Goal: Navigation & Orientation: Find specific page/section

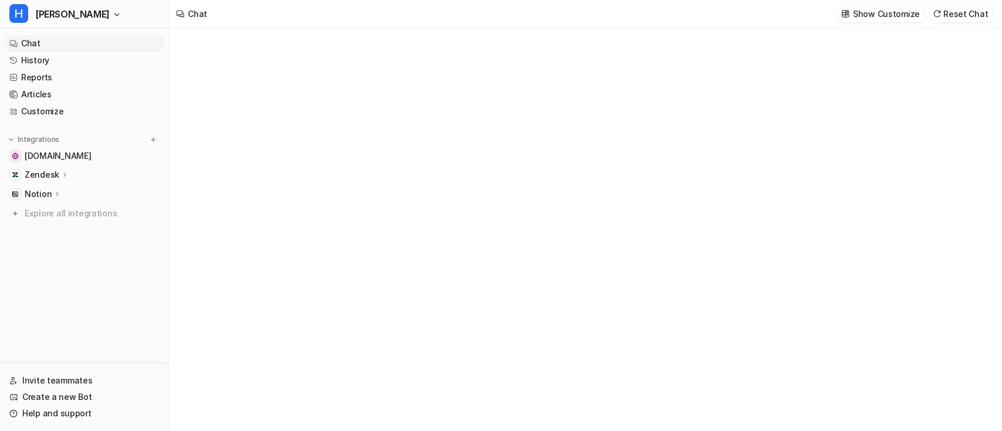
type textarea "**********"
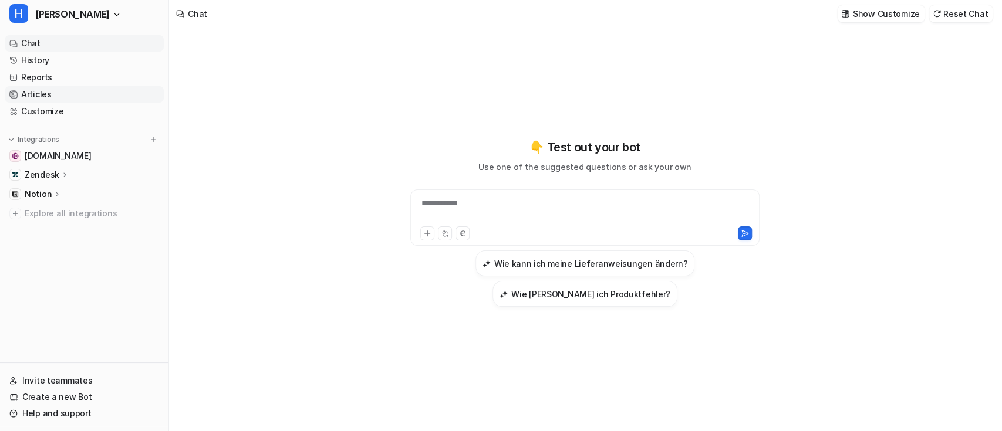
click at [83, 96] on link "Articles" at bounding box center [84, 94] width 159 height 16
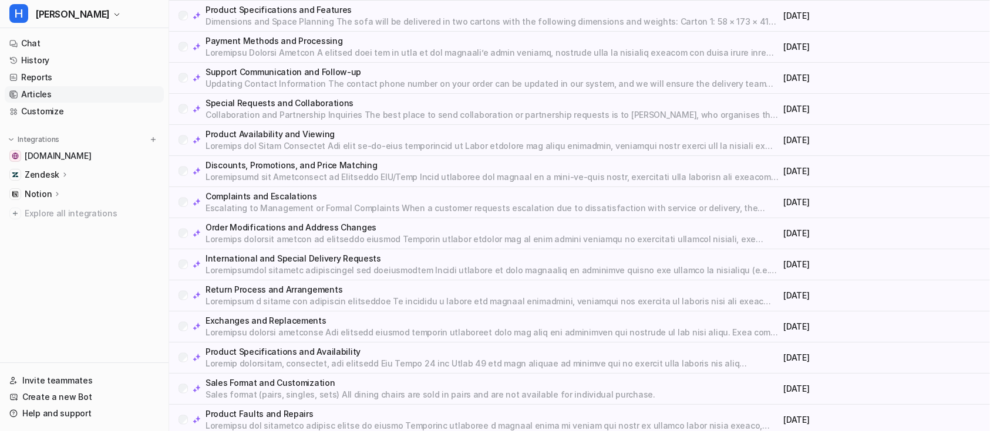
scroll to position [1792, 0]
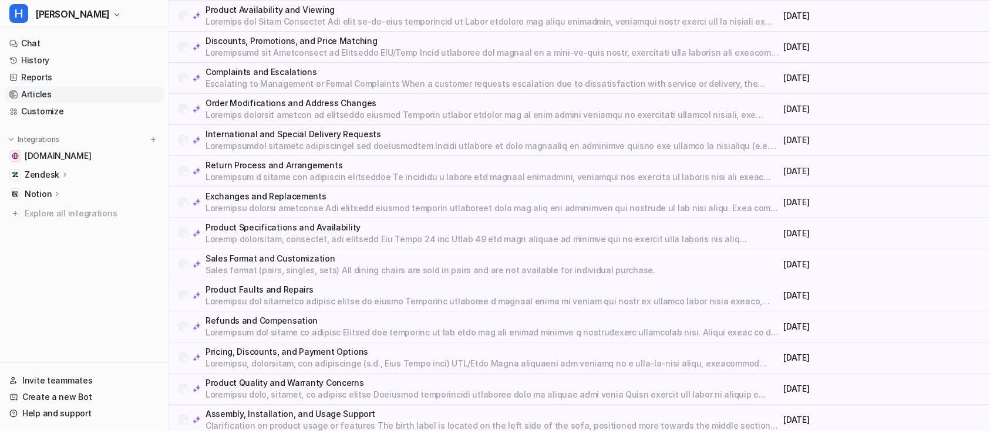
click at [66, 195] on div "Notion" at bounding box center [84, 194] width 159 height 16
click at [63, 212] on p "Overview" at bounding box center [52, 211] width 38 height 12
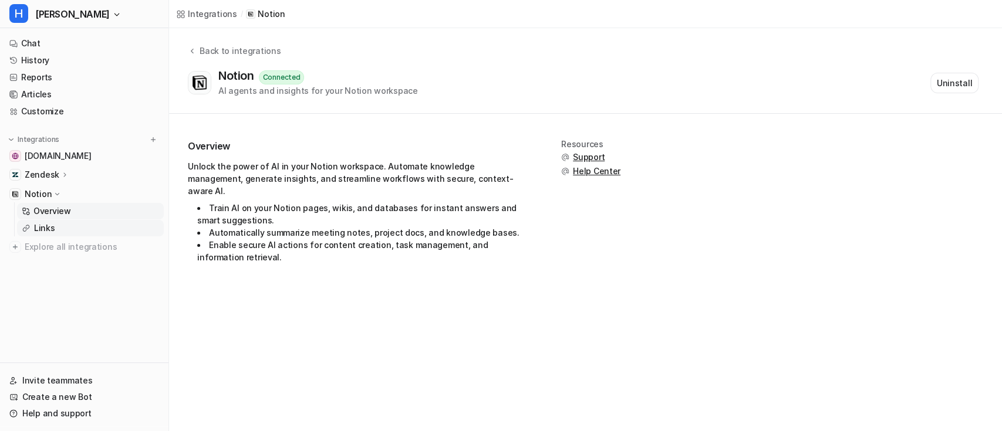
click at [45, 228] on p "Links" at bounding box center [44, 228] width 21 height 12
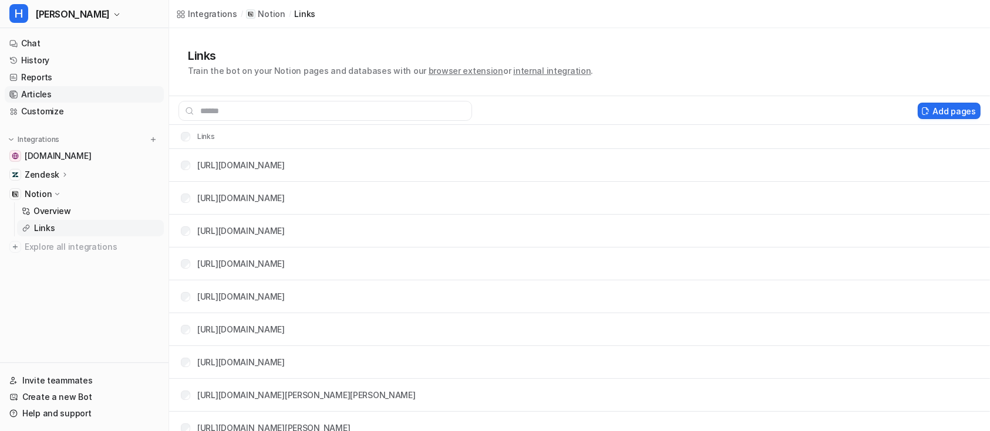
click at [56, 92] on link "Articles" at bounding box center [84, 94] width 159 height 16
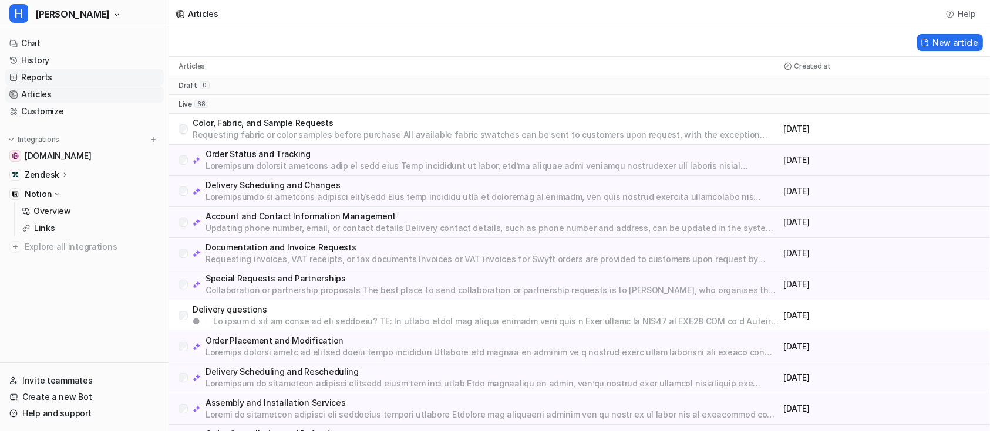
click at [81, 77] on link "Reports" at bounding box center [84, 77] width 159 height 16
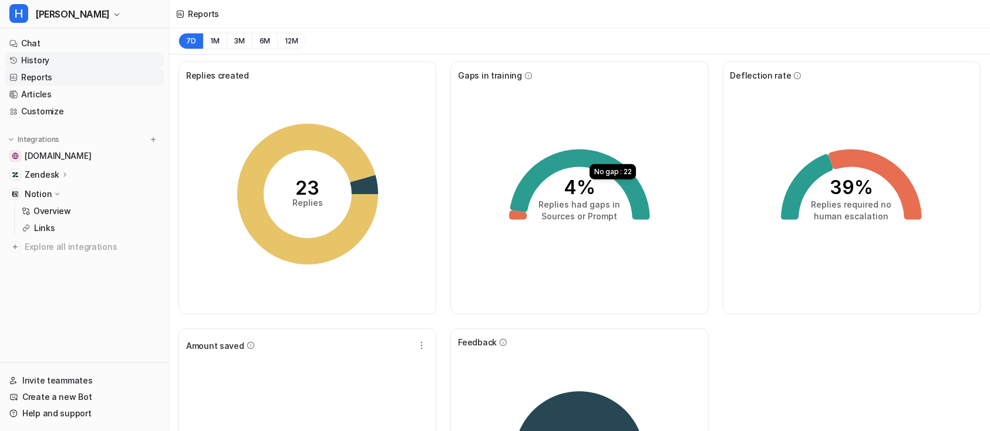
click at [31, 59] on link "History" at bounding box center [84, 60] width 159 height 16
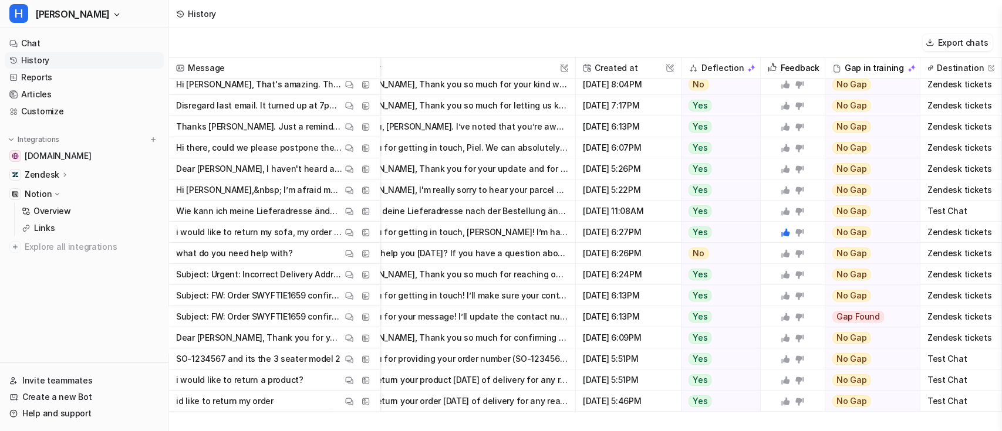
scroll to position [0, 60]
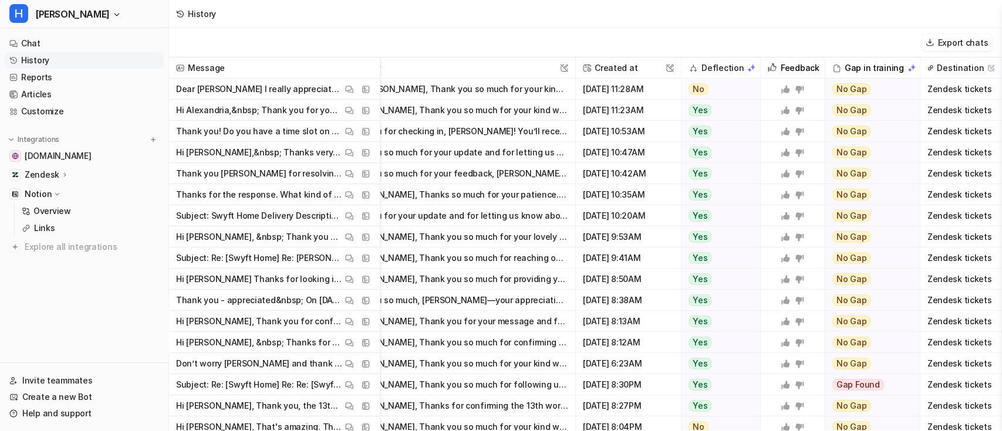
click at [795, 89] on icon at bounding box center [799, 90] width 8 height 8
click at [781, 90] on icon at bounding box center [785, 89] width 8 height 8
click at [795, 89] on icon at bounding box center [799, 90] width 8 height 8
click at [68, 90] on link "Articles" at bounding box center [84, 94] width 159 height 16
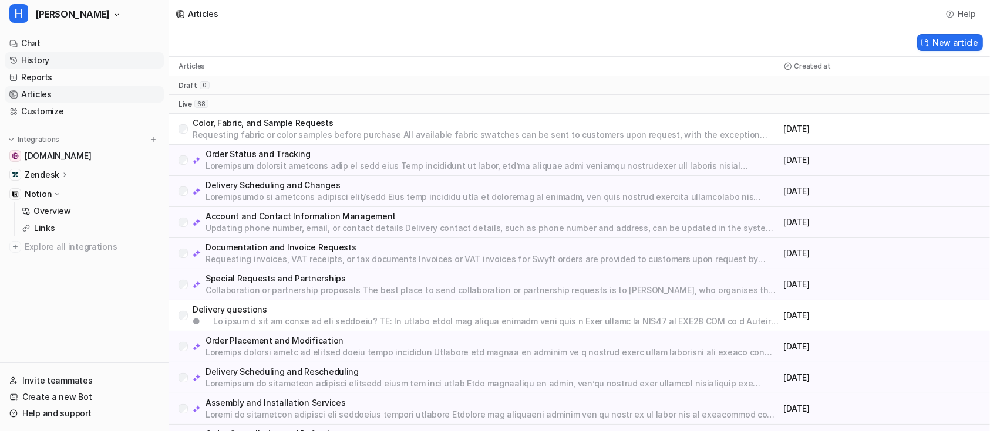
click at [53, 61] on link "History" at bounding box center [84, 60] width 159 height 16
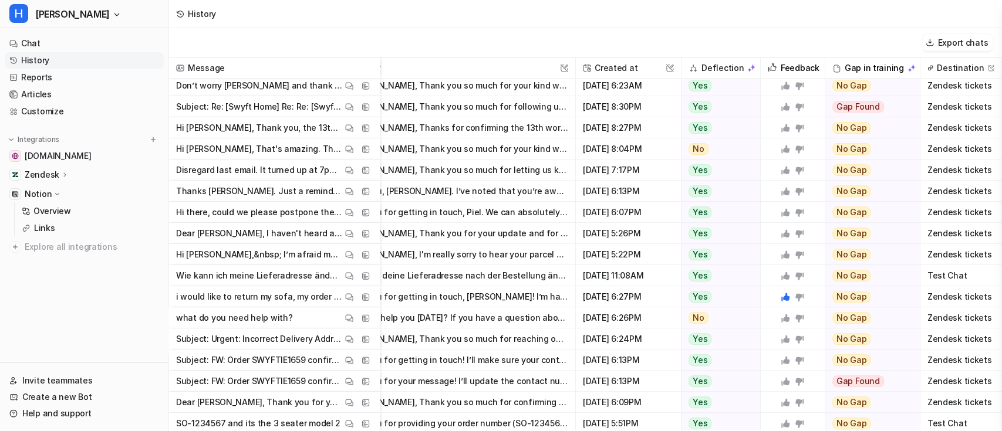
scroll to position [399, 60]
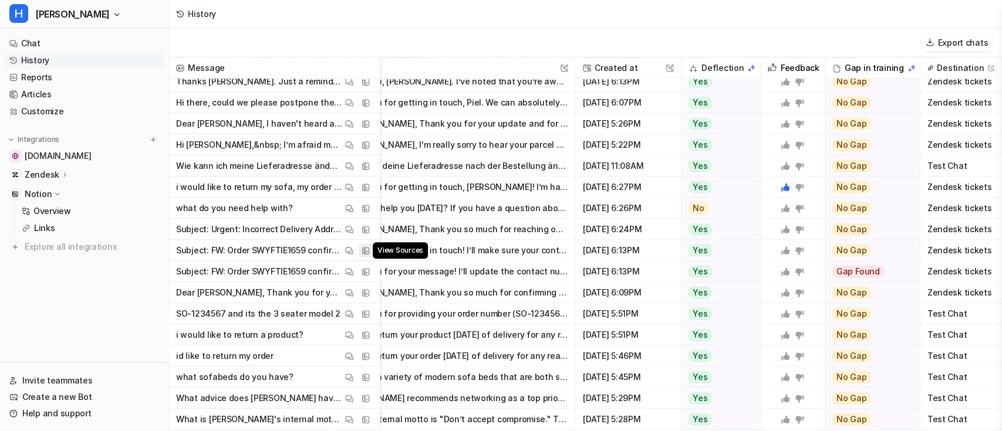
click at [366, 247] on img at bounding box center [366, 251] width 8 height 9
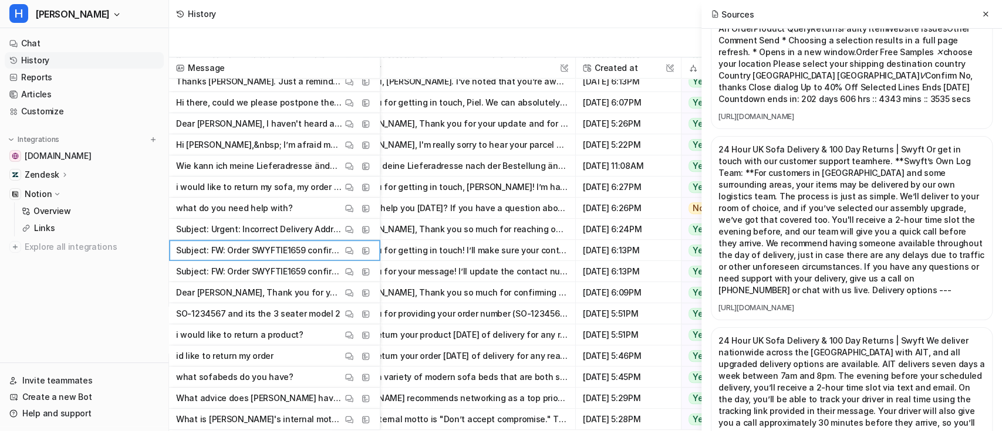
scroll to position [0, 0]
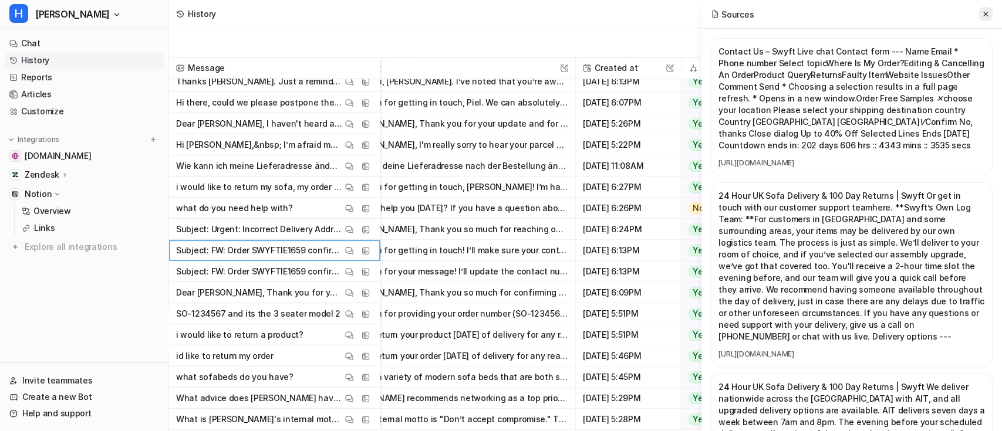
click at [988, 14] on icon at bounding box center [985, 14] width 8 height 8
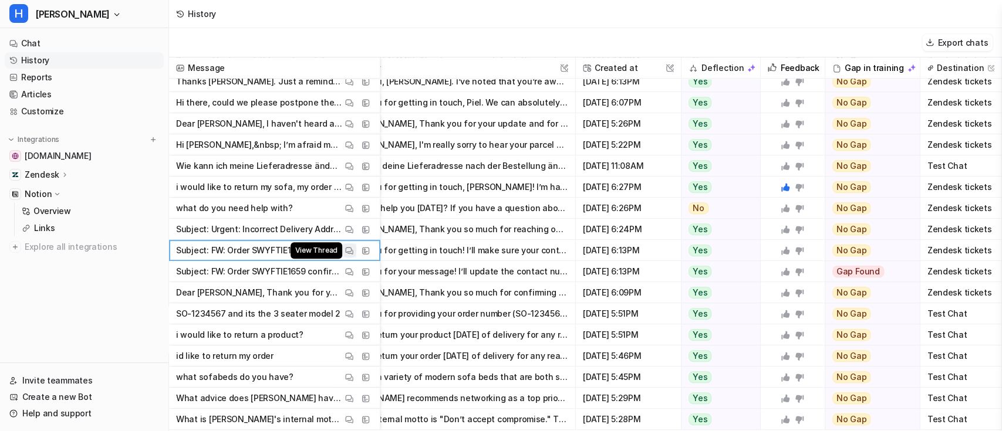
click at [349, 247] on img at bounding box center [349, 251] width 8 height 9
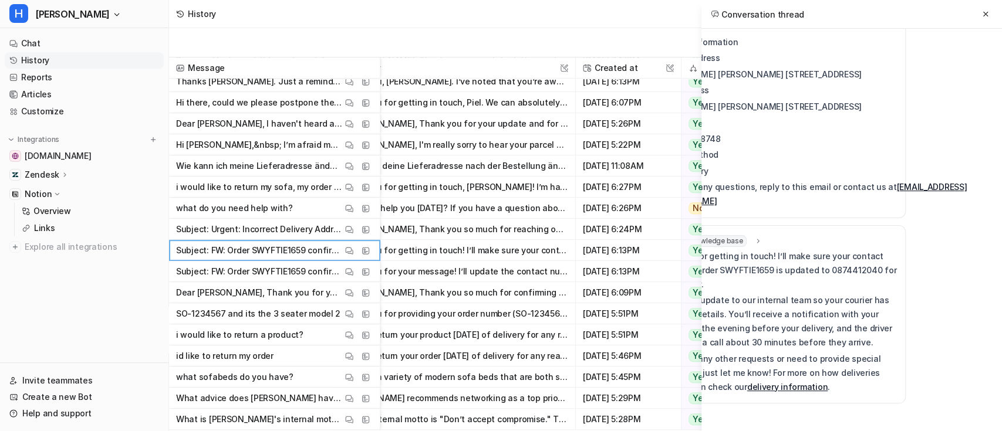
scroll to position [1968, 0]
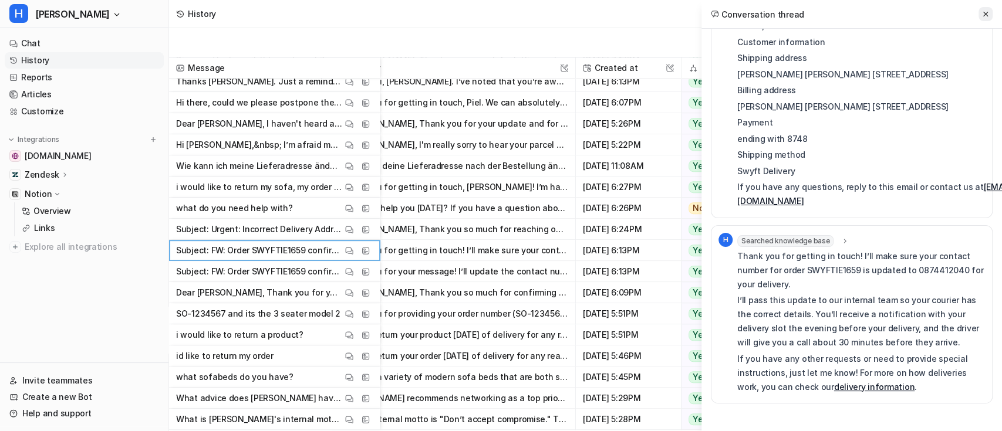
click at [987, 14] on icon at bounding box center [985, 14] width 8 height 8
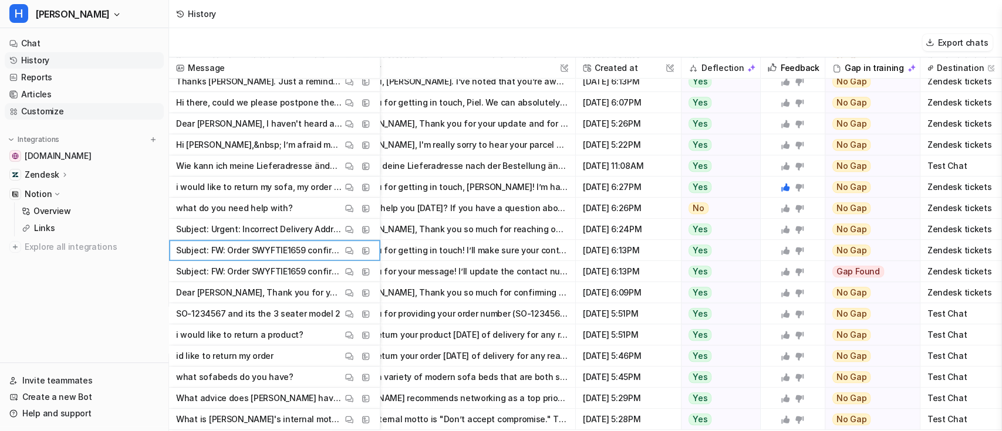
click at [62, 113] on link "Customize" at bounding box center [84, 111] width 159 height 16
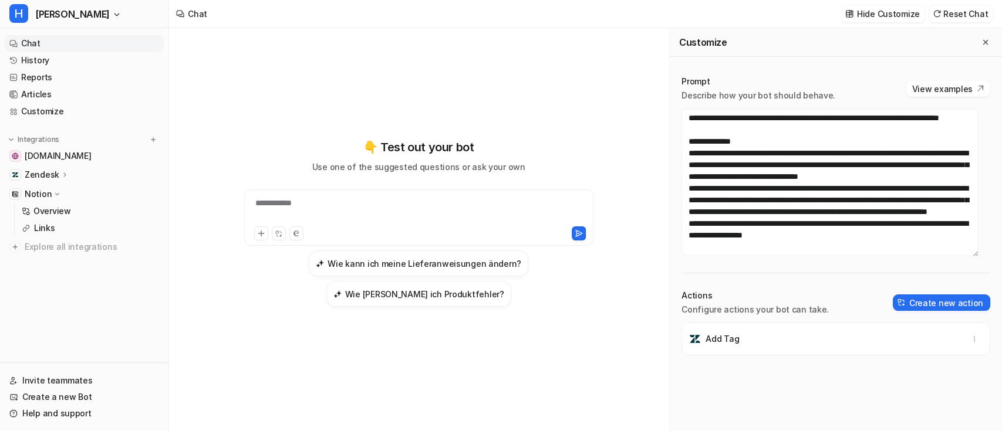
scroll to position [117, 0]
click at [798, 345] on div "Add Tag" at bounding box center [836, 339] width 298 height 33
click at [970, 338] on icon "button" at bounding box center [974, 339] width 8 height 8
click at [761, 340] on div "Add Tag Delete" at bounding box center [836, 339] width 298 height 33
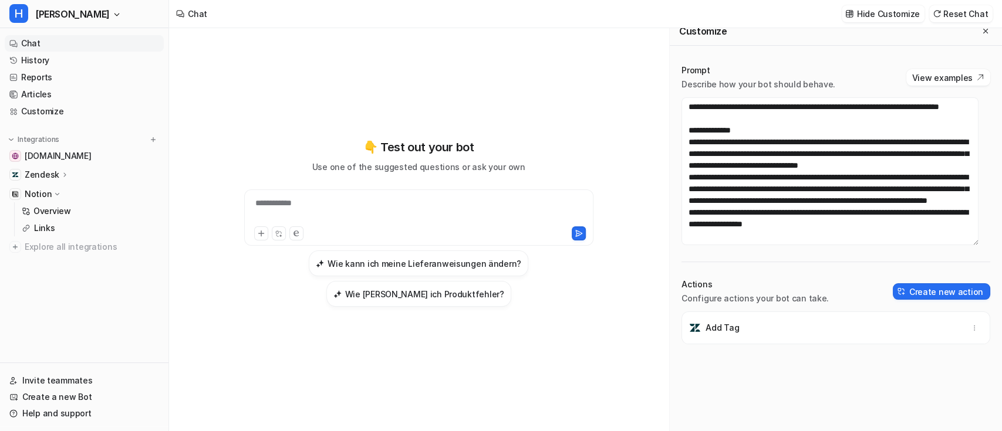
scroll to position [0, 0]
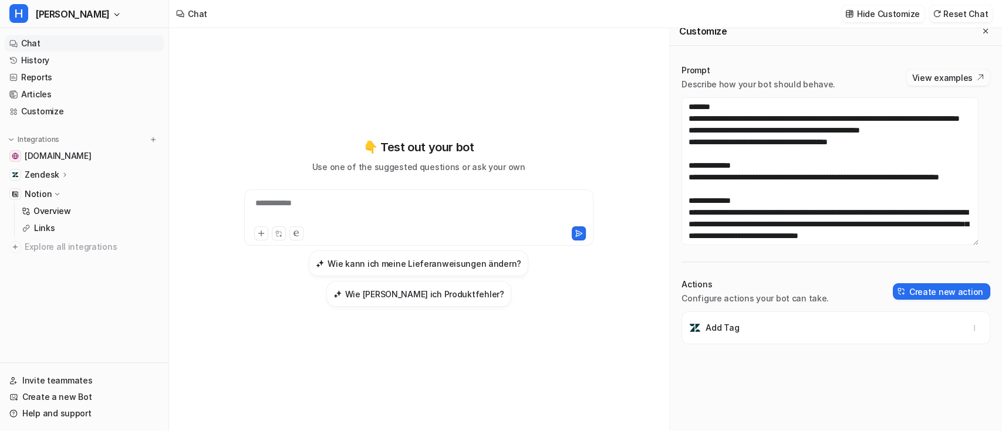
click at [947, 77] on button "View examples" at bounding box center [948, 77] width 84 height 16
click at [341, 215] on div "**********" at bounding box center [418, 210] width 343 height 27
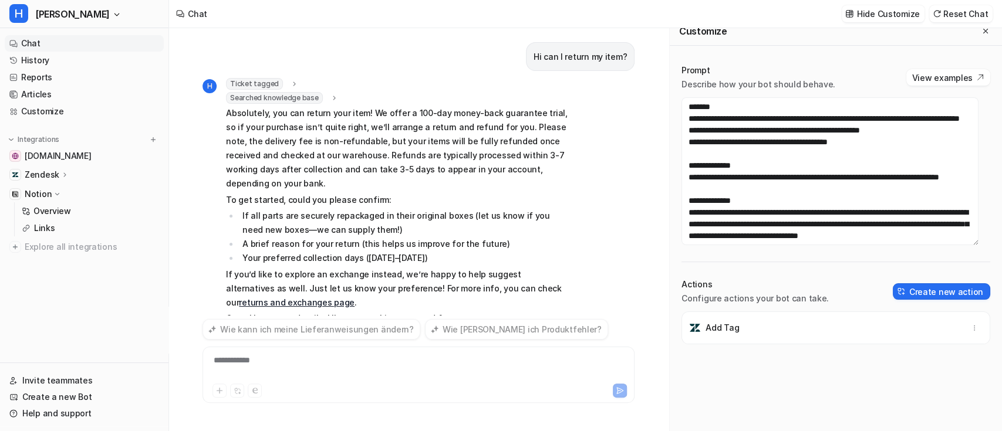
scroll to position [31, 0]
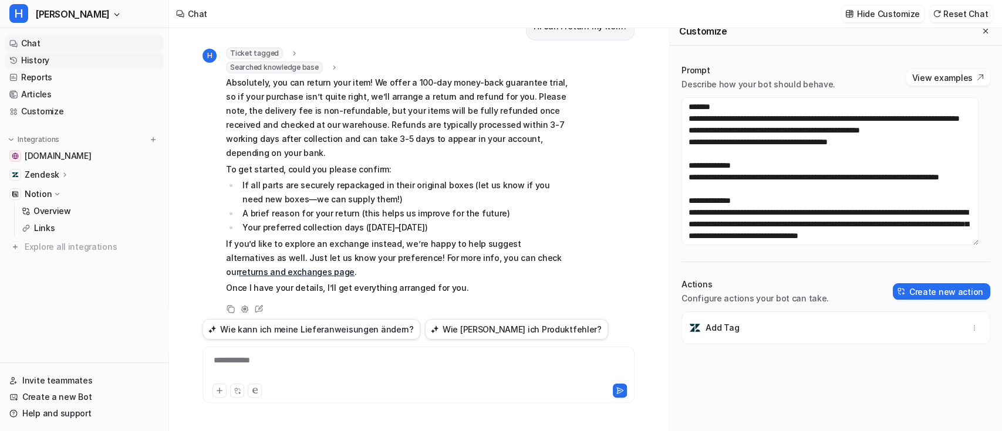
click at [73, 62] on link "History" at bounding box center [84, 60] width 159 height 16
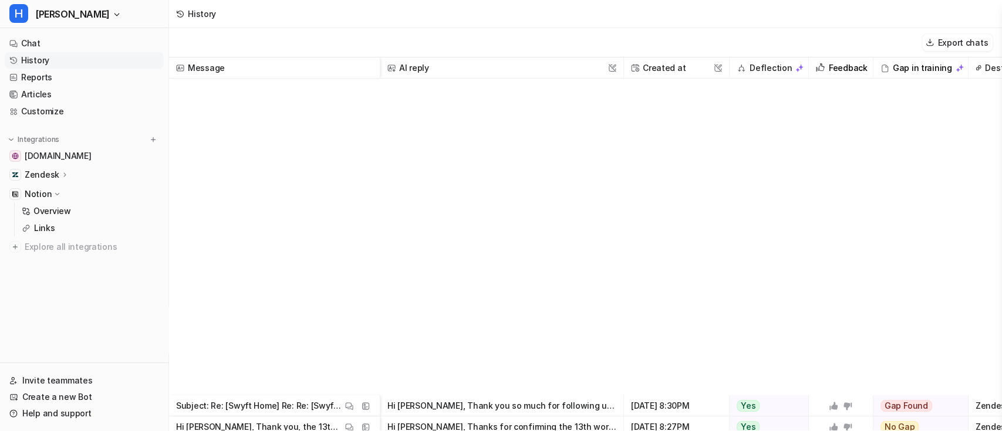
scroll to position [421, 0]
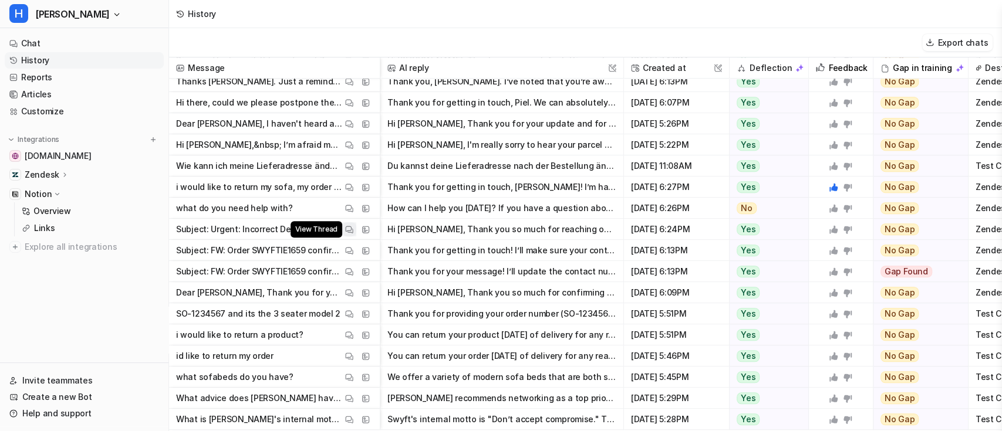
click at [352, 225] on img at bounding box center [349, 229] width 8 height 9
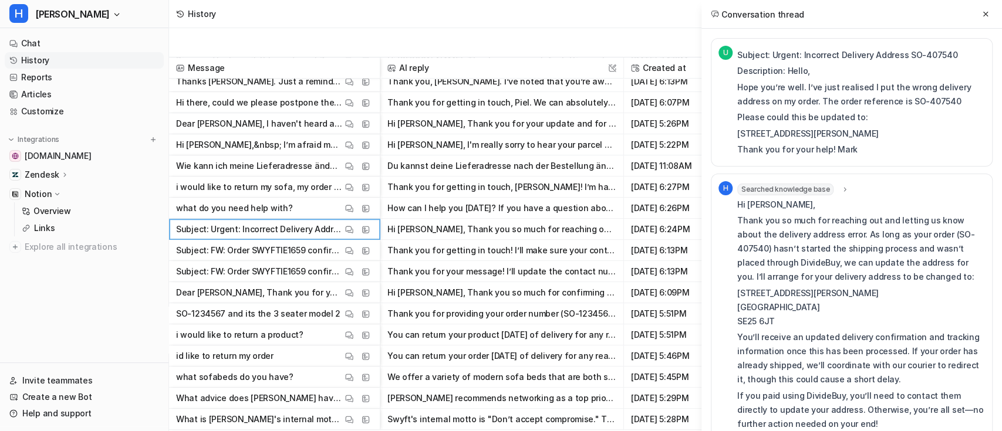
scroll to position [141, 0]
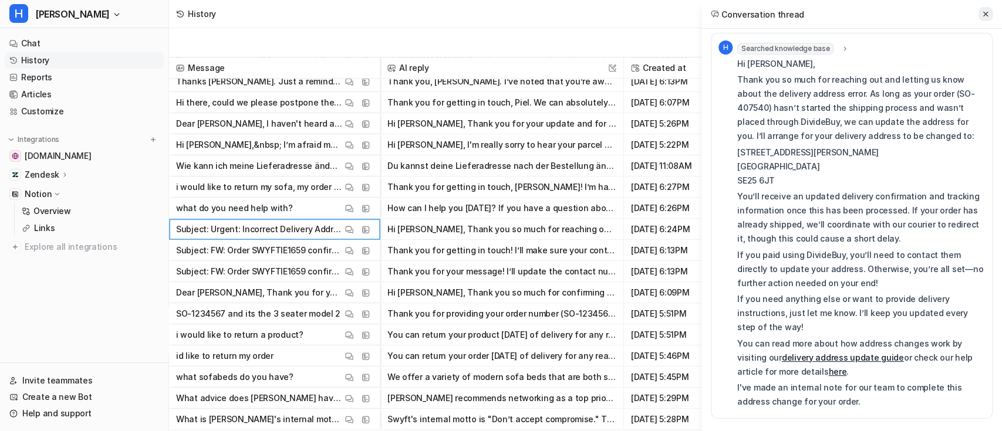
click at [986, 15] on icon at bounding box center [985, 14] width 8 height 8
